Goal: Task Accomplishment & Management: Manage account settings

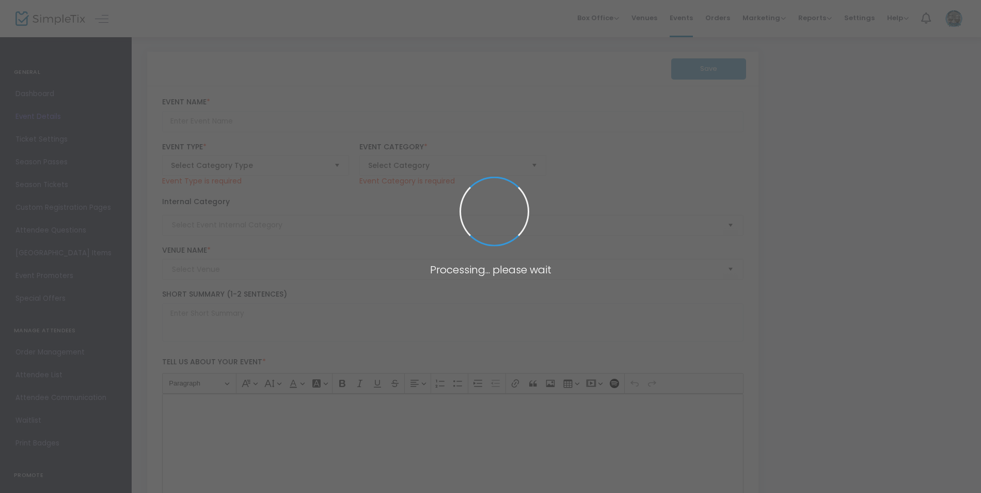
type input "Paramount 80s End of Summer Concert"
type textarea "Celebrate the end of summer with our favorite band PARAMOUNT! Join us for a gre…"
checkbox input "true"
type input "Buy Tickets"
type input "[GEOGRAPHIC_DATA]"
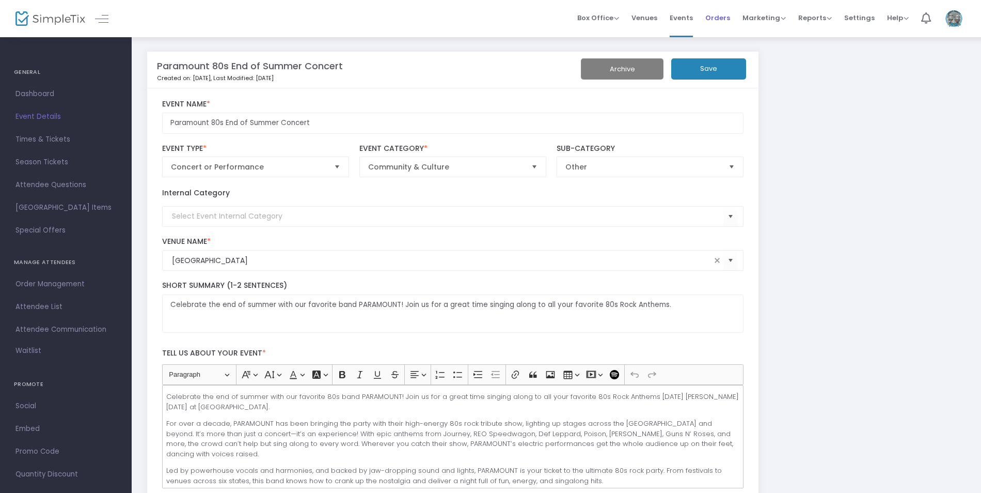
click at [722, 23] on span "Orders" at bounding box center [718, 18] width 25 height 26
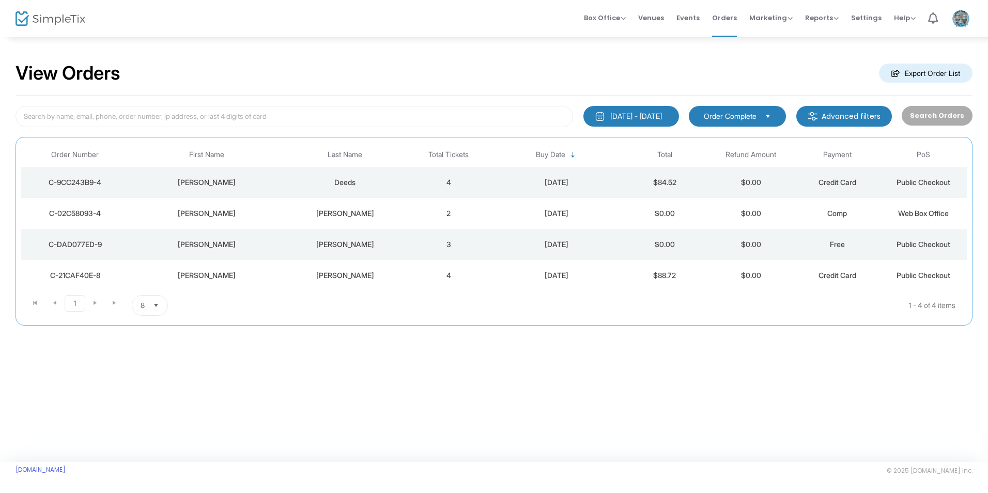
click at [827, 111] on m-button "Advanced filters" at bounding box center [844, 116] width 96 height 21
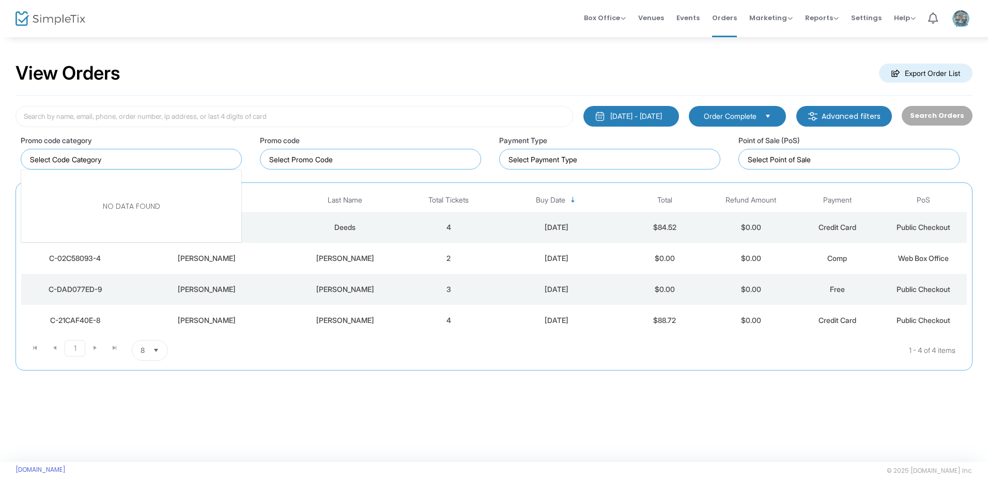
click at [226, 164] on input "NO DATA FOUND" at bounding box center [133, 159] width 207 height 11
click at [221, 163] on input "NO DATA FOUND" at bounding box center [133, 159] width 207 height 11
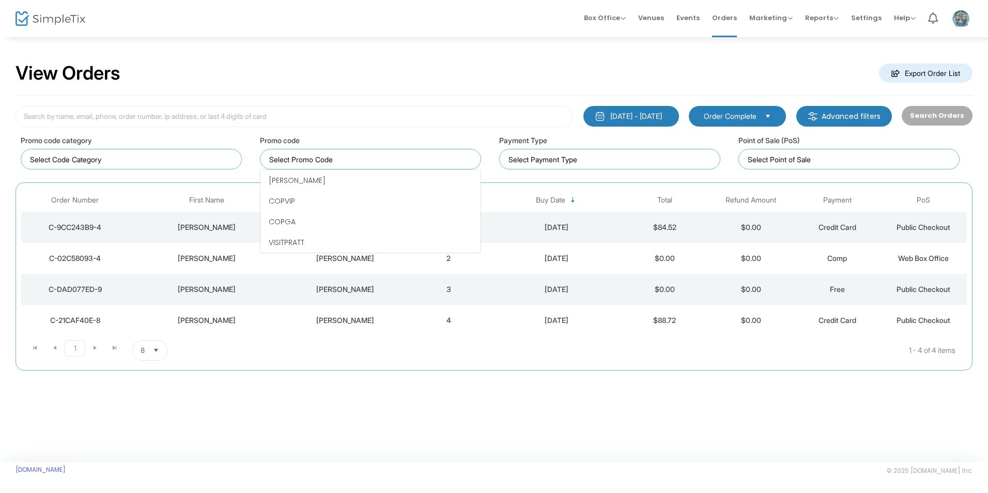
click at [285, 164] on input at bounding box center [372, 159] width 207 height 11
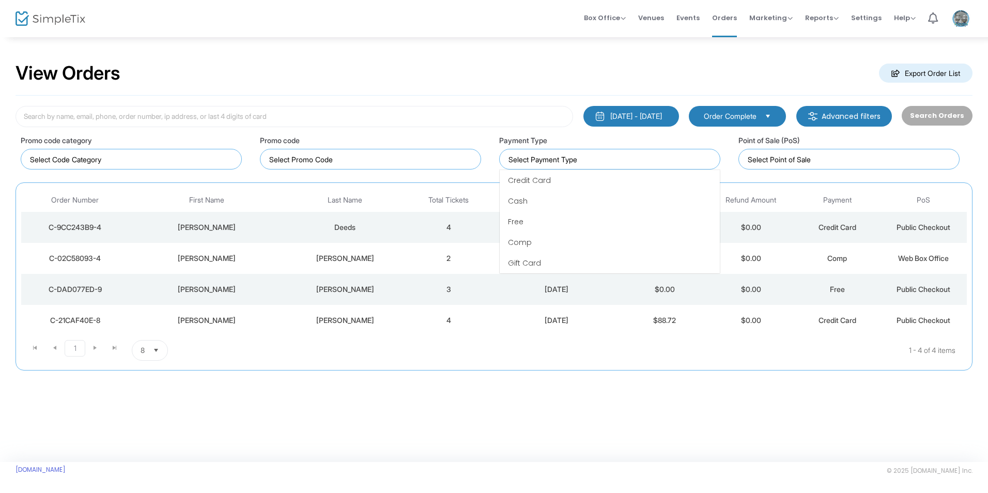
click at [551, 157] on input at bounding box center [611, 159] width 207 height 11
click at [115, 158] on input "NO DATA FOUND" at bounding box center [133, 159] width 207 height 11
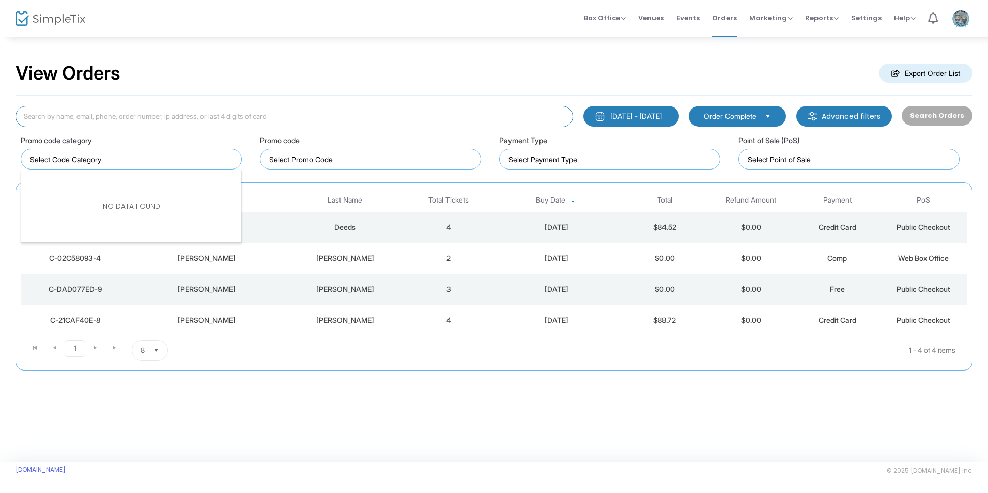
click at [120, 118] on input at bounding box center [293, 116] width 557 height 21
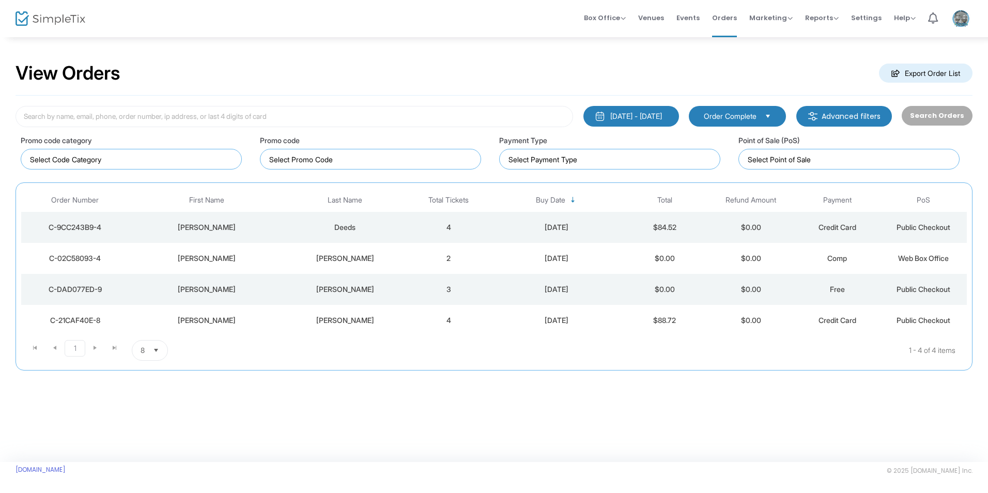
click at [743, 118] on span "Order Complete" at bounding box center [729, 116] width 53 height 10
click at [657, 117] on div "[DATE] - [DATE]" at bounding box center [636, 116] width 52 height 10
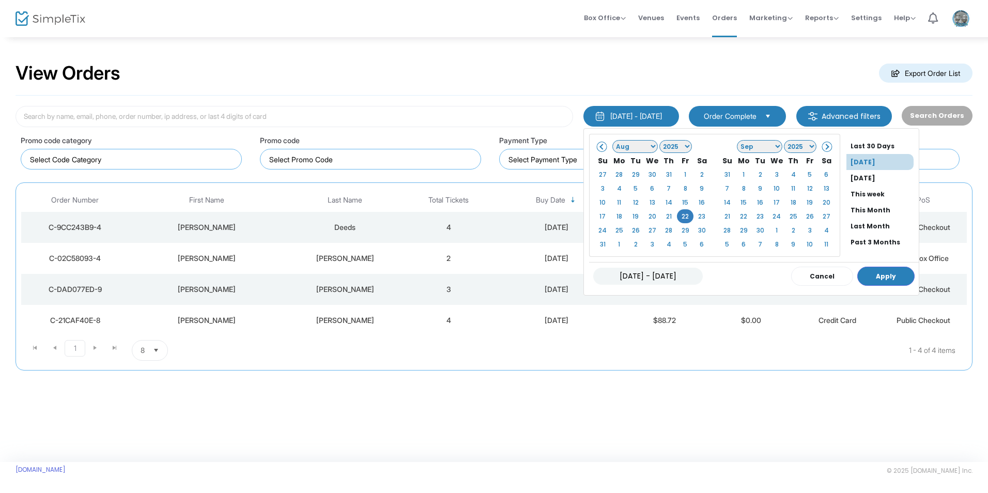
click at [599, 149] on span at bounding box center [602, 147] width 6 height 6
click at [823, 146] on span at bounding box center [826, 147] width 6 height 6
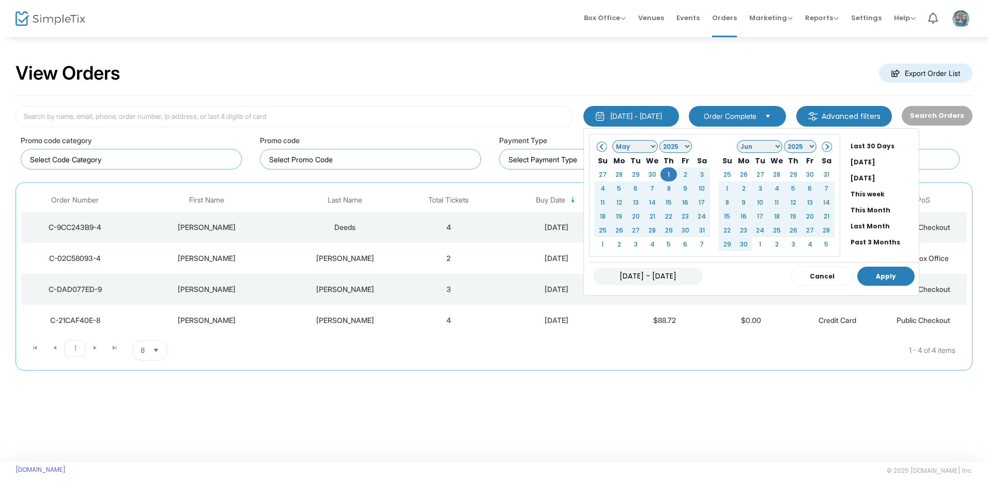
click at [871, 272] on button "Apply" at bounding box center [885, 276] width 57 height 19
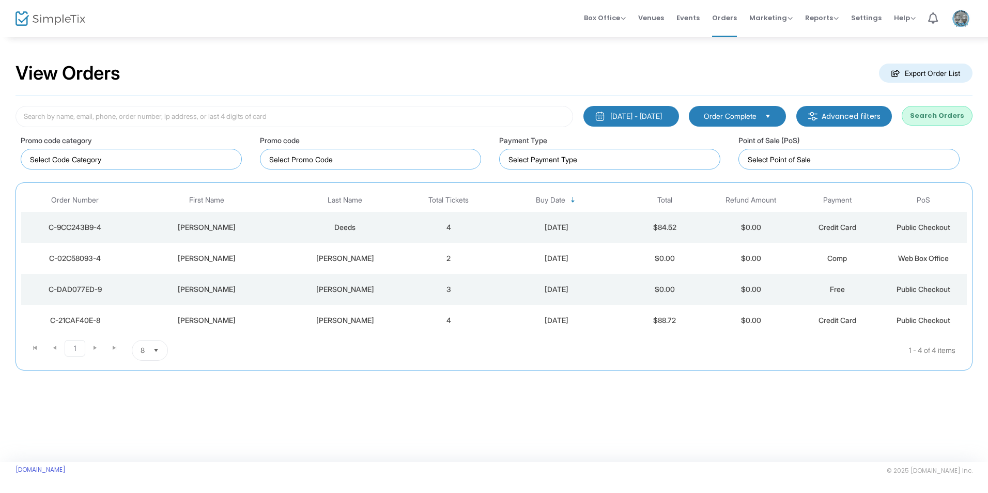
click at [932, 70] on m-button "Export Order List" at bounding box center [925, 73] width 93 height 19
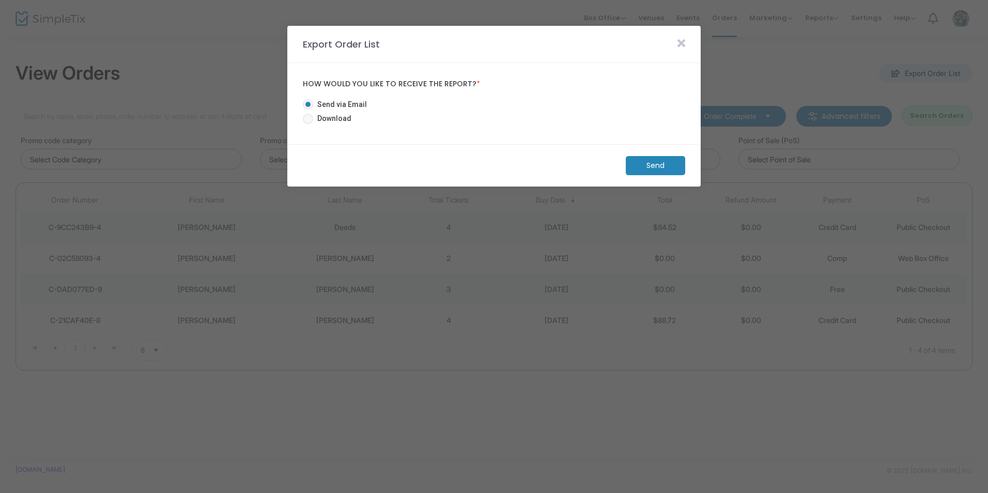
click at [668, 165] on m-button "Send" at bounding box center [655, 165] width 59 height 19
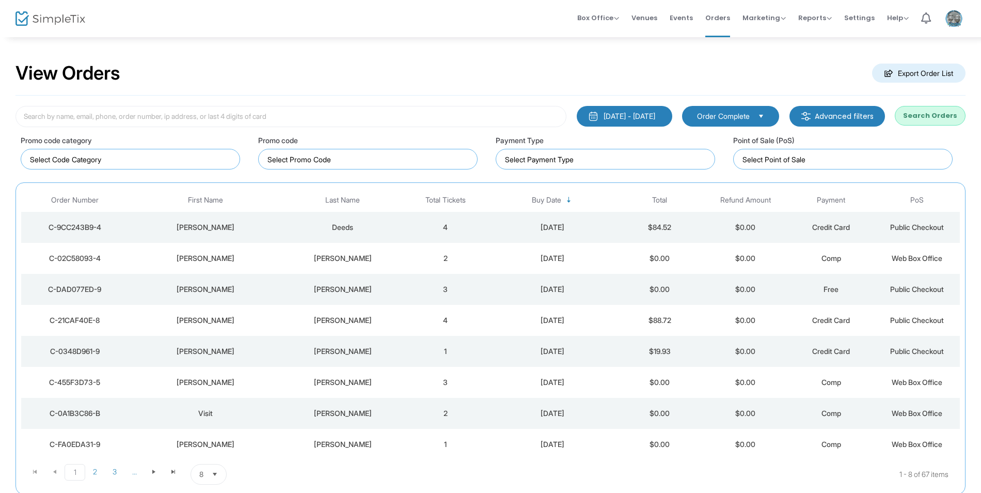
click at [49, 57] on div "View Orders Export Order List" at bounding box center [490, 74] width 950 height 44
click at [300, 118] on input at bounding box center [290, 116] width 551 height 21
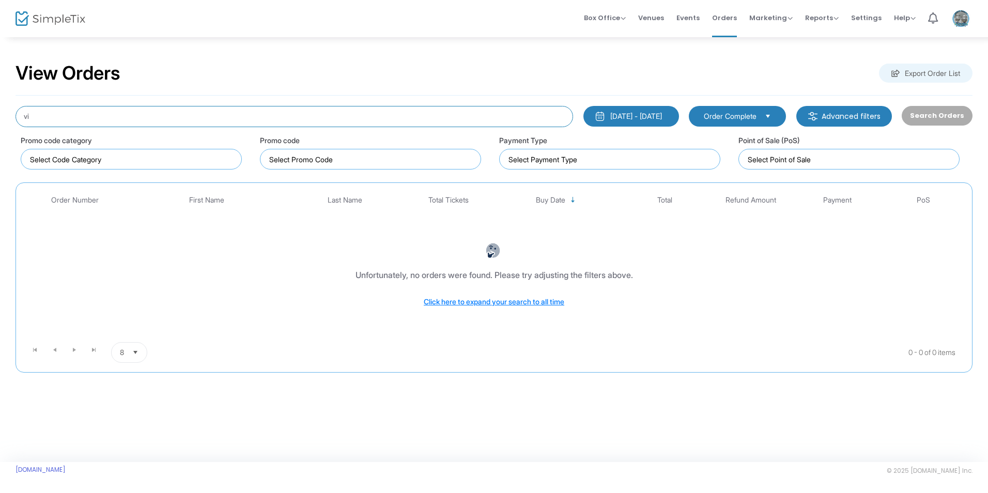
type input "v"
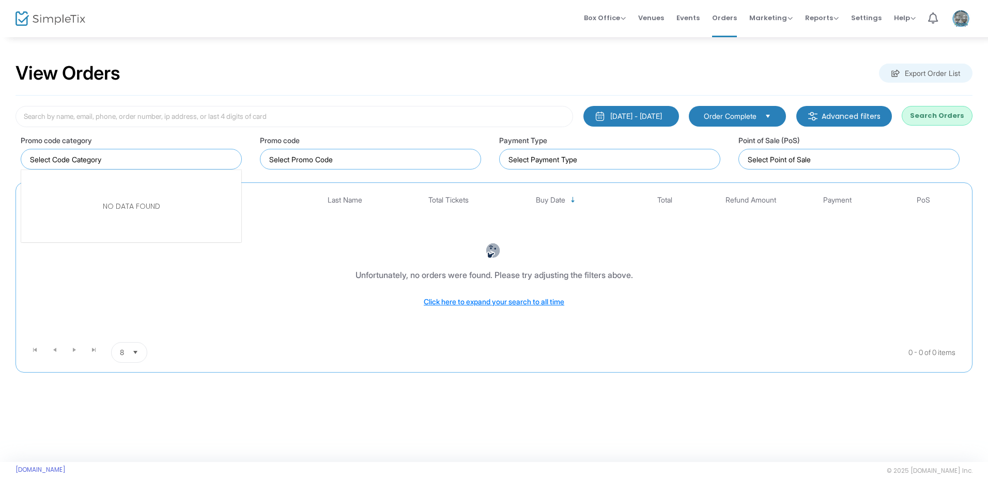
click at [185, 159] on input "NO DATA FOUND" at bounding box center [133, 159] width 207 height 11
click at [920, 120] on button "Search Orders" at bounding box center [936, 116] width 71 height 20
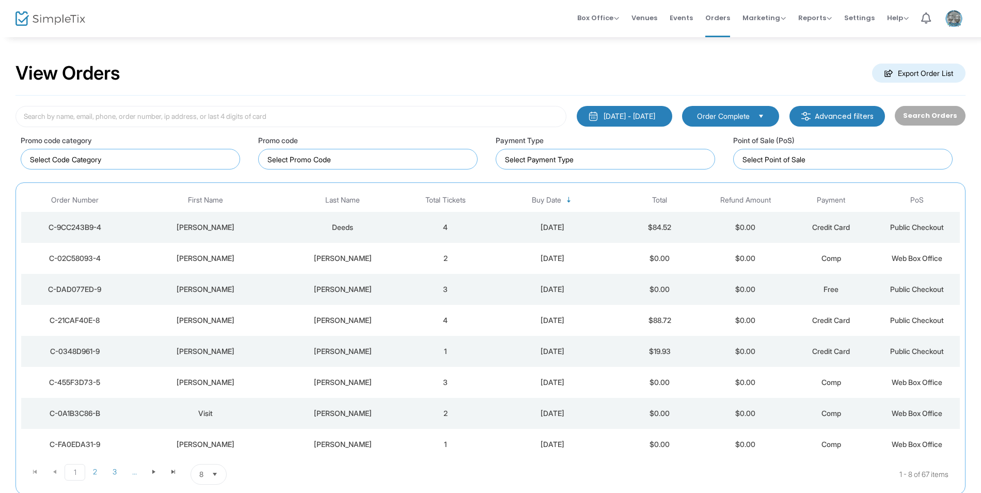
click at [564, 231] on div "[DATE]" at bounding box center [552, 227] width 123 height 10
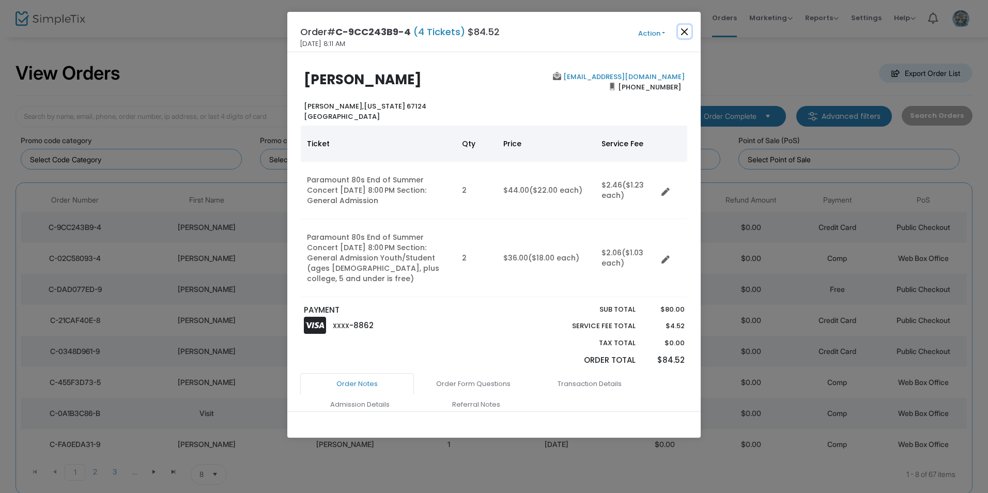
click at [684, 33] on button "Close" at bounding box center [684, 31] width 13 height 13
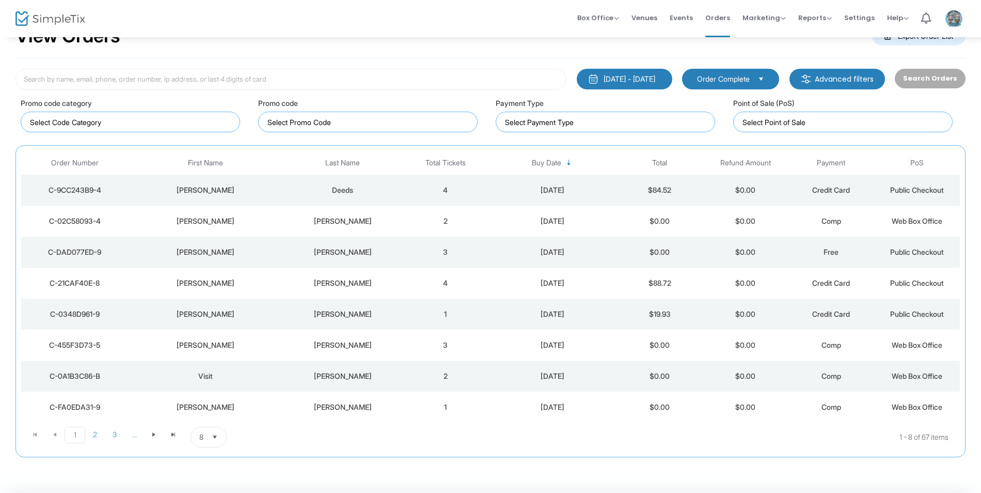
scroll to position [36, 0]
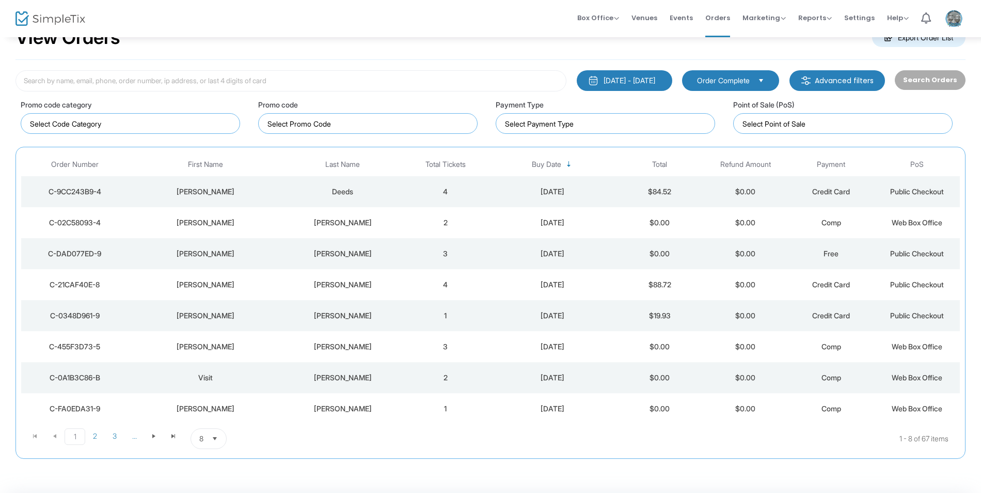
click at [839, 86] on m-button "Advanced filters" at bounding box center [838, 80] width 96 height 21
